Goal: Information Seeking & Learning: Learn about a topic

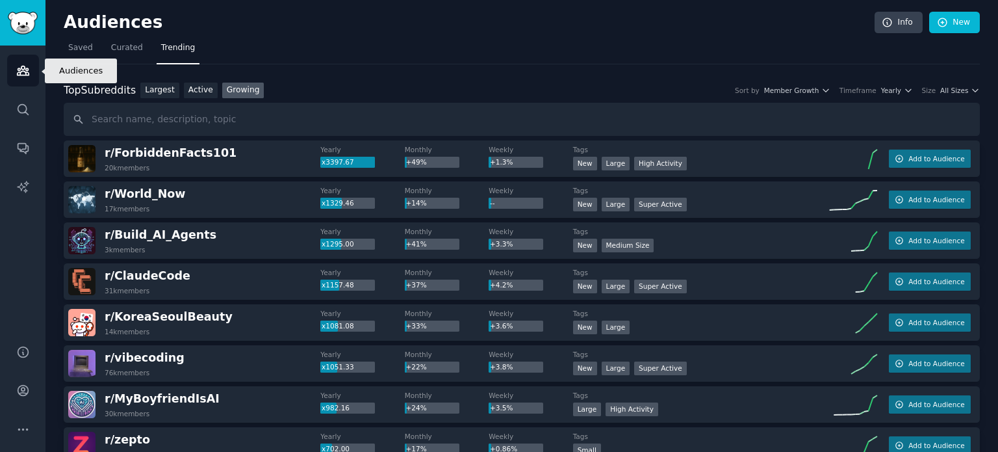
click at [31, 70] on link "Audiences" at bounding box center [23, 71] width 32 height 32
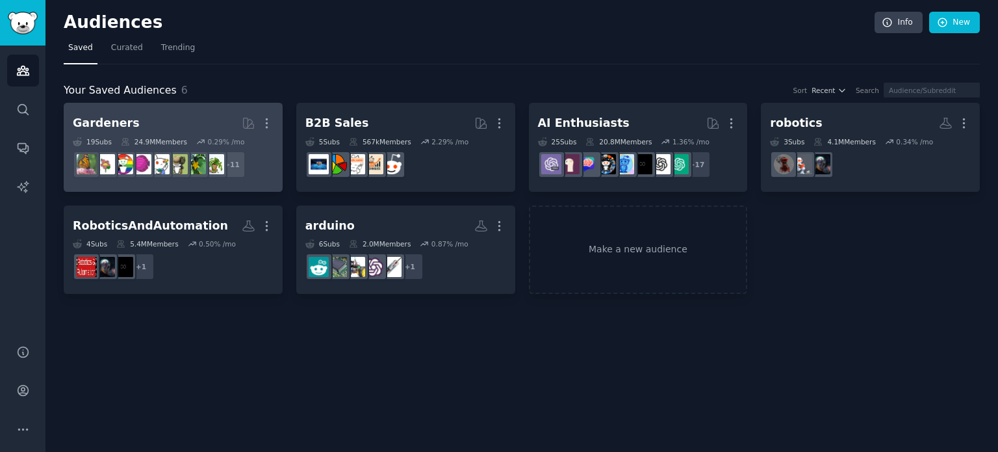
click at [182, 125] on h2 "Gardeners More" at bounding box center [173, 123] width 201 height 23
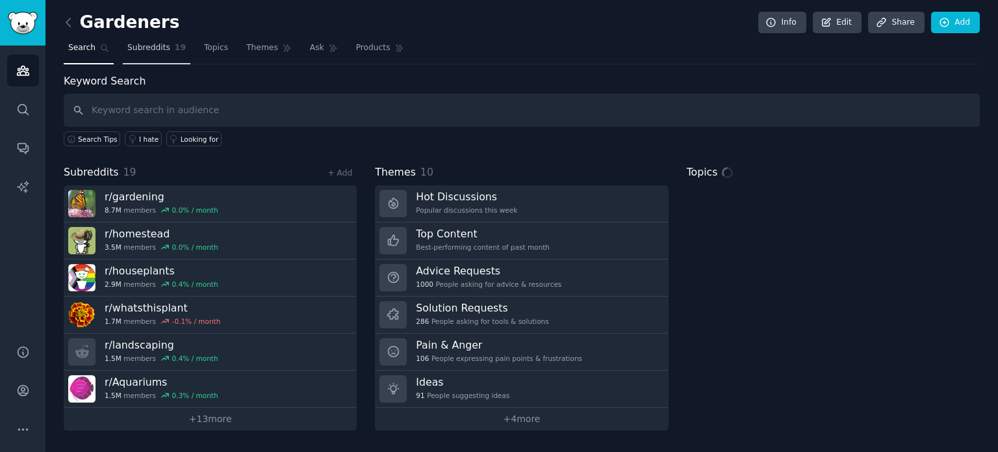
click at [159, 51] on span "Subreddits" at bounding box center [148, 48] width 43 height 12
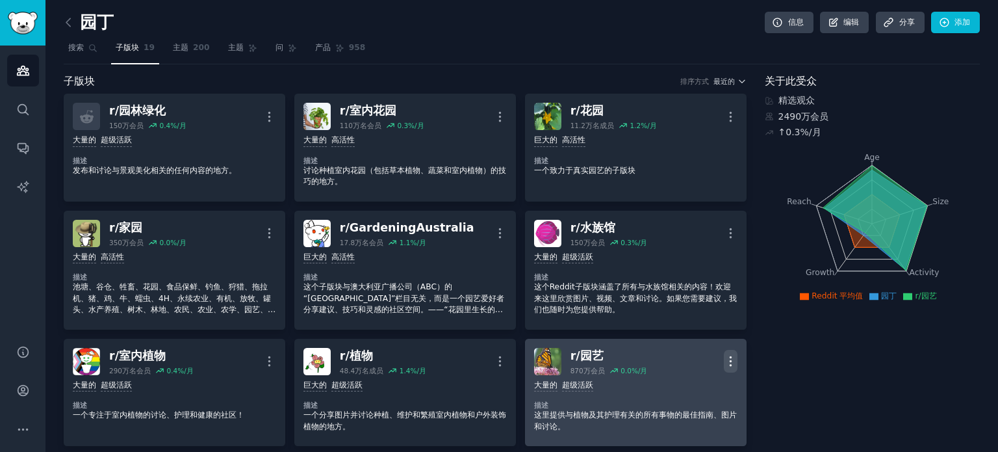
click at [724, 363] on icon "button" at bounding box center [731, 361] width 14 height 14
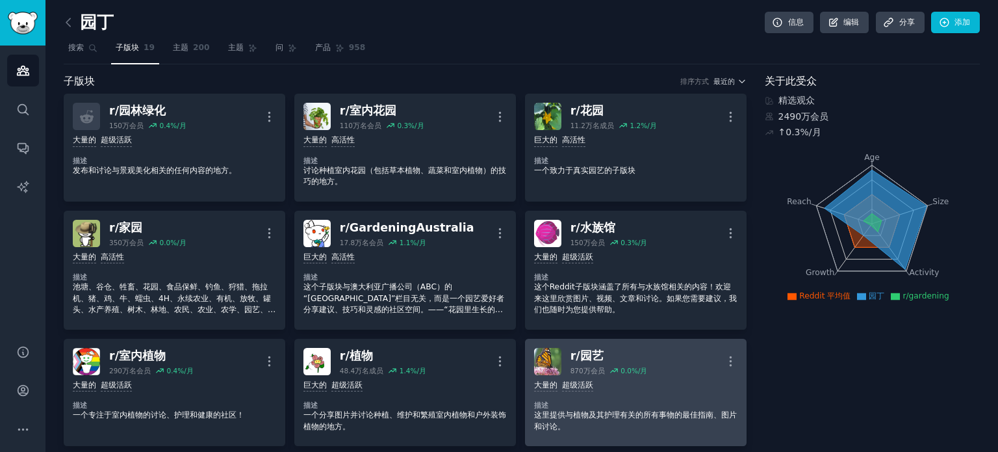
click at [659, 377] on div "大量的 超级活跃 描述 这里提供与植物及其护理有关的所有事物的最佳指南、图片和讨论。" at bounding box center [635, 406] width 203 height 62
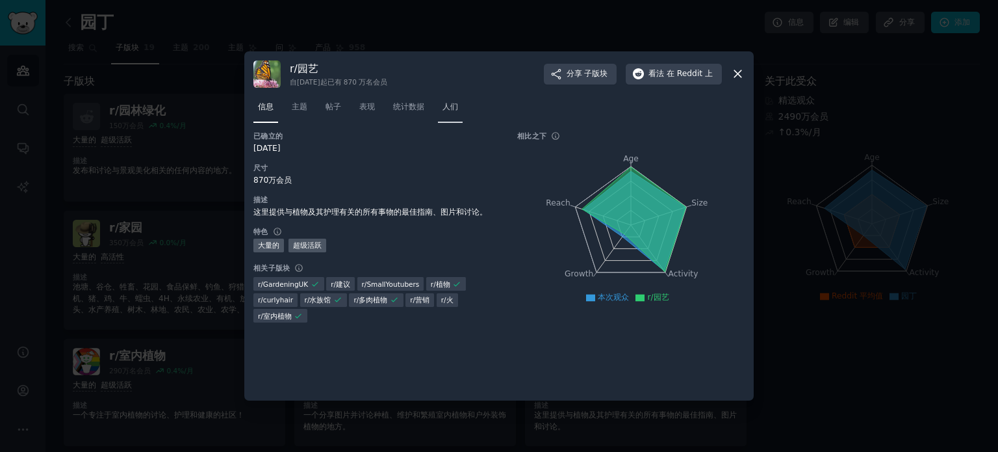
click at [447, 105] on font "人们" at bounding box center [451, 106] width 16 height 9
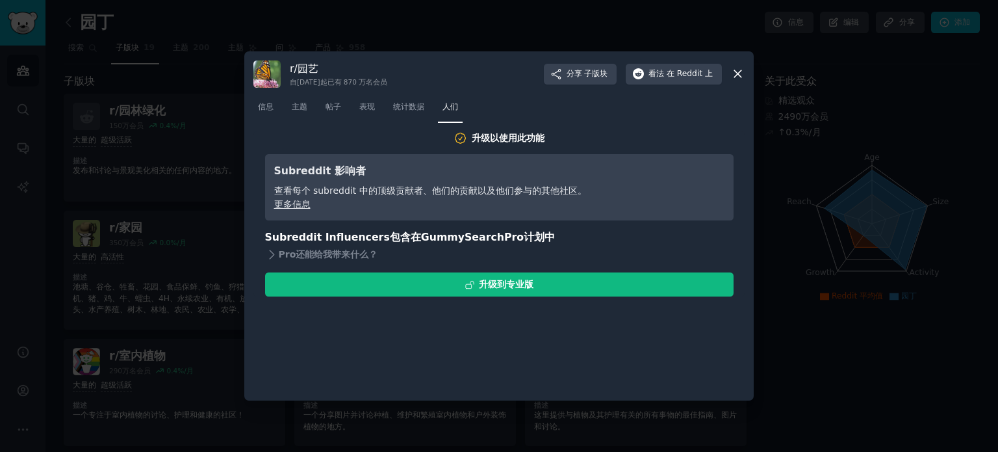
click at [302, 207] on font "更多信息" at bounding box center [292, 204] width 36 height 10
click at [405, 112] on span "统计数据" at bounding box center [408, 107] width 31 height 12
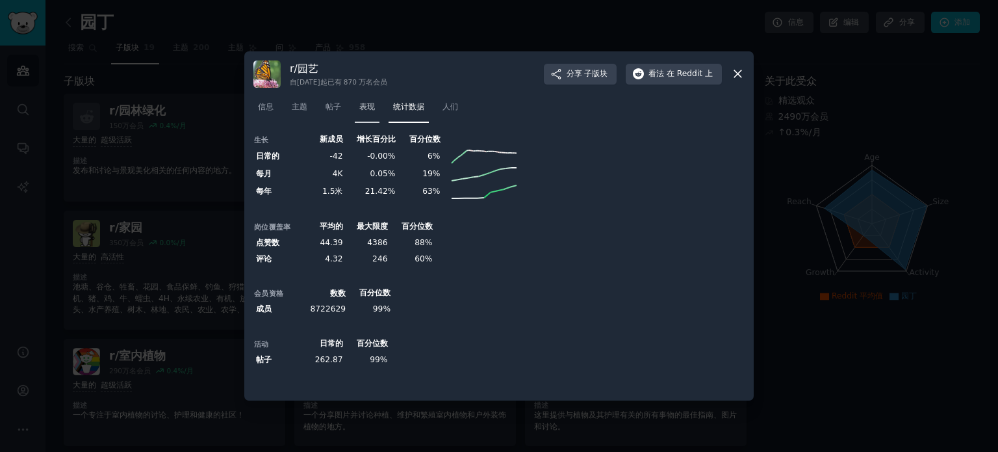
click at [368, 107] on font "表现" at bounding box center [367, 106] width 16 height 9
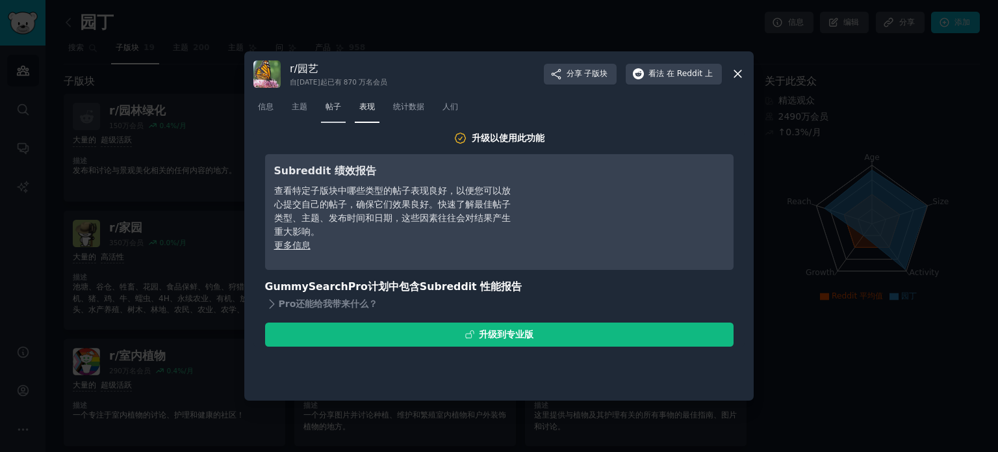
click at [335, 111] on font "帖子" at bounding box center [334, 106] width 16 height 9
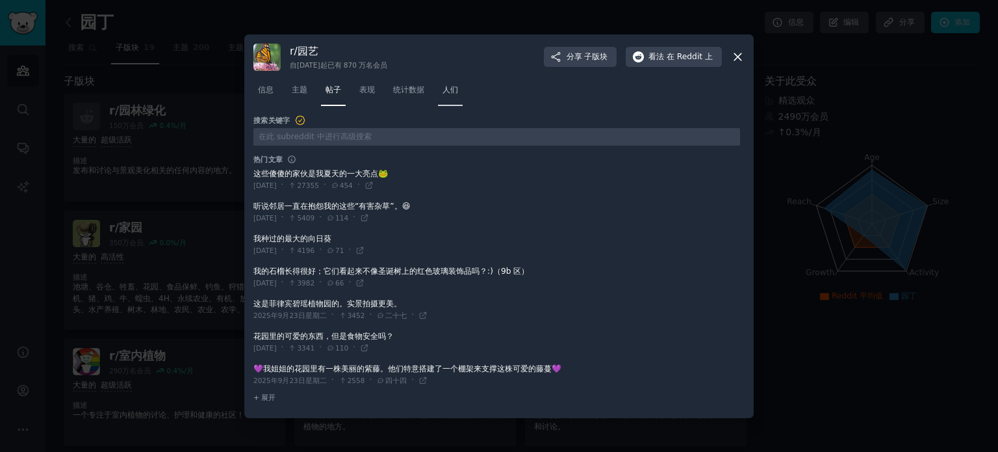
click at [453, 83] on link "人们" at bounding box center [450, 93] width 25 height 27
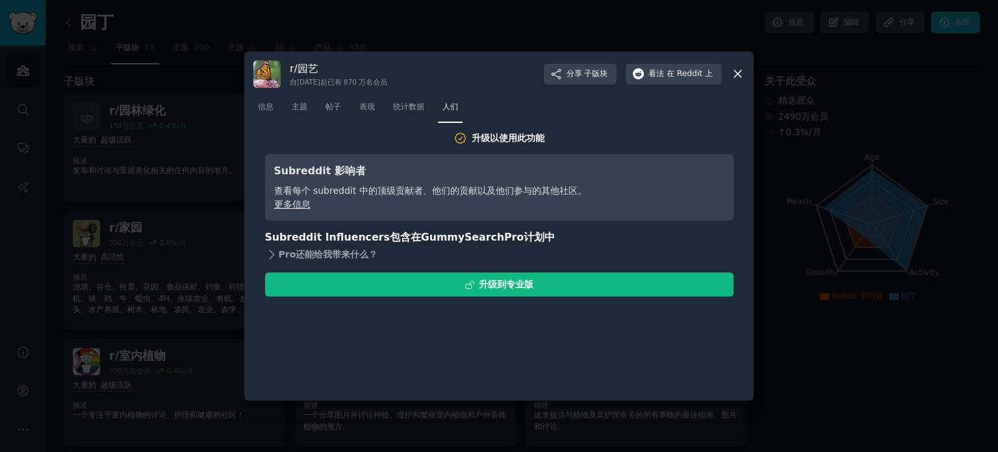
click at [270, 253] on icon at bounding box center [272, 255] width 14 height 14
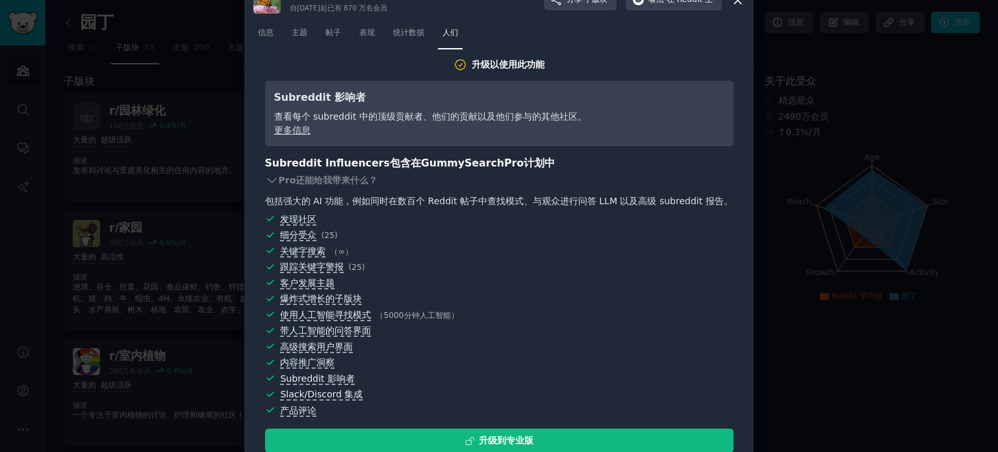
scroll to position [49, 0]
